Goal: Find specific page/section

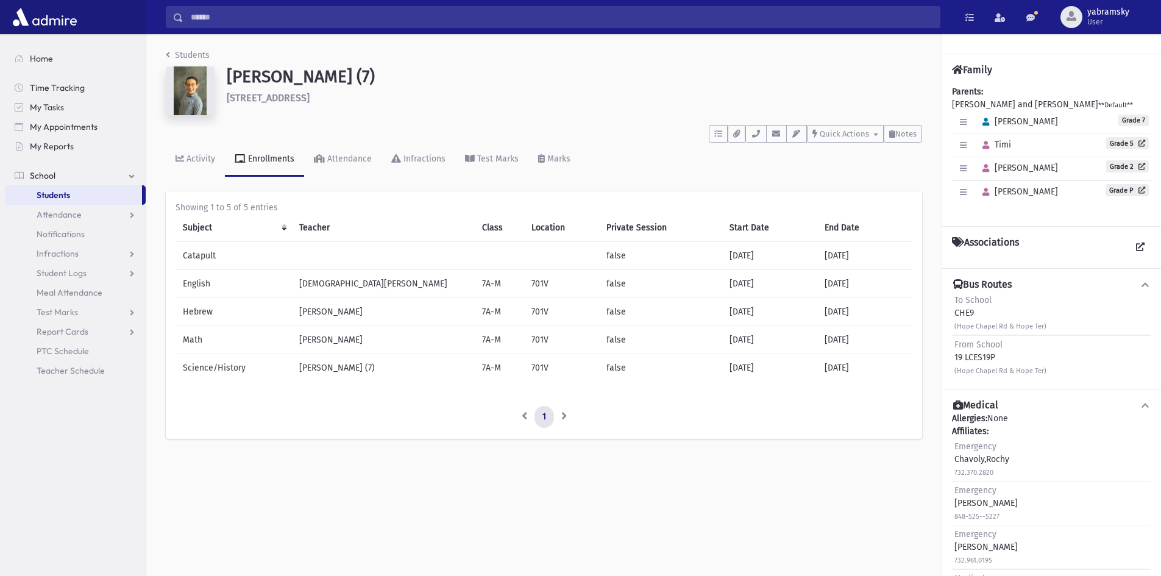
click at [191, 94] on img at bounding box center [190, 90] width 49 height 49
click at [61, 196] on span "Students" at bounding box center [54, 195] width 34 height 11
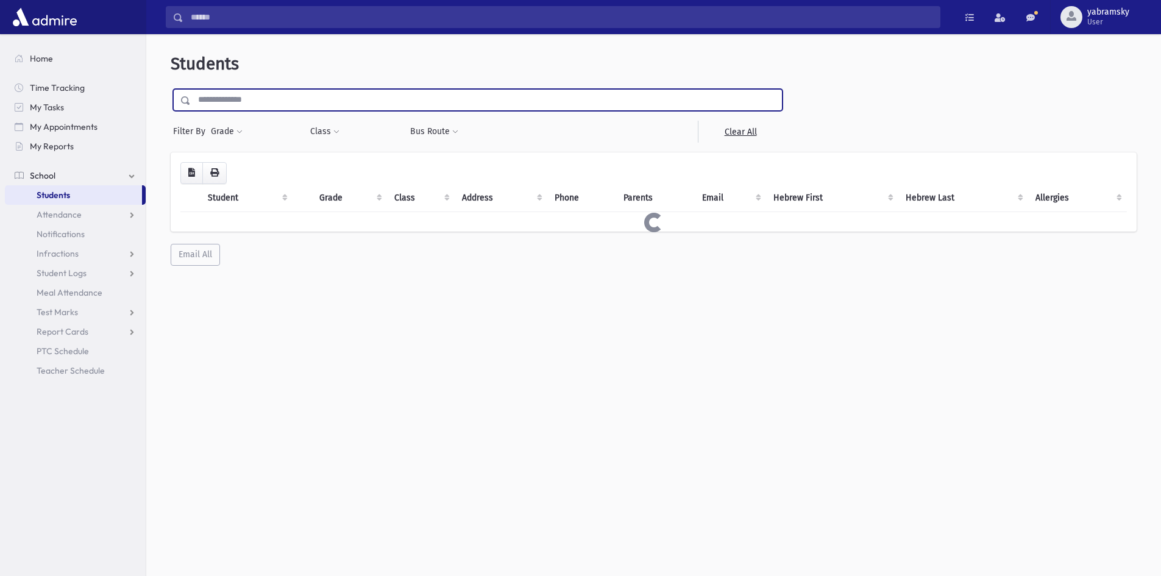
click at [287, 95] on input "text" at bounding box center [486, 100] width 591 height 22
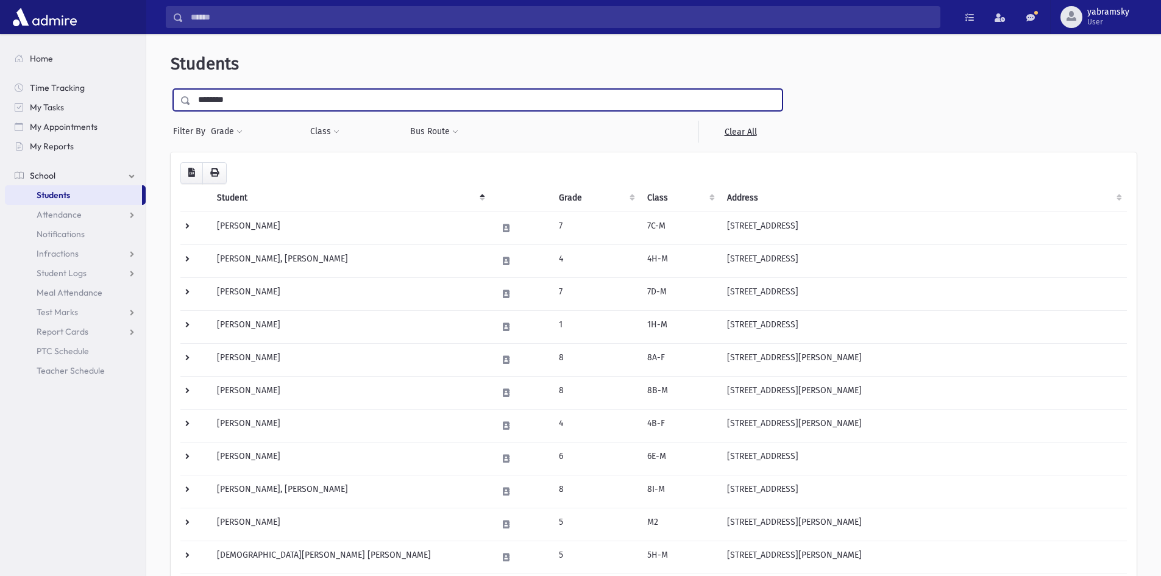
type input "********"
click at [171, 89] on input "submit" at bounding box center [188, 97] width 34 height 16
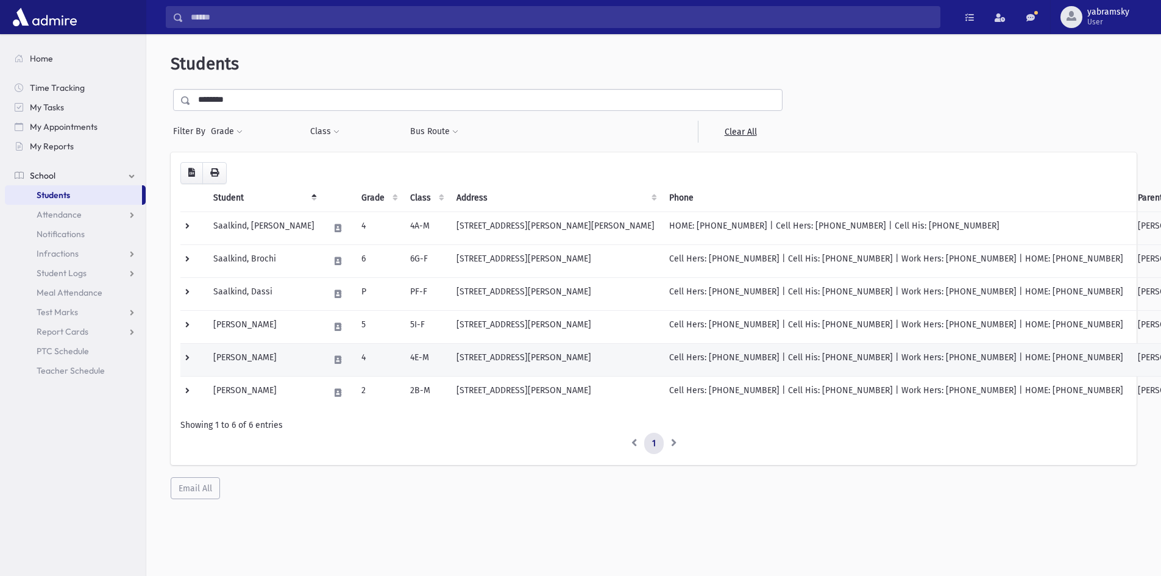
click at [585, 368] on td "[STREET_ADDRESS][PERSON_NAME]" at bounding box center [555, 359] width 213 height 33
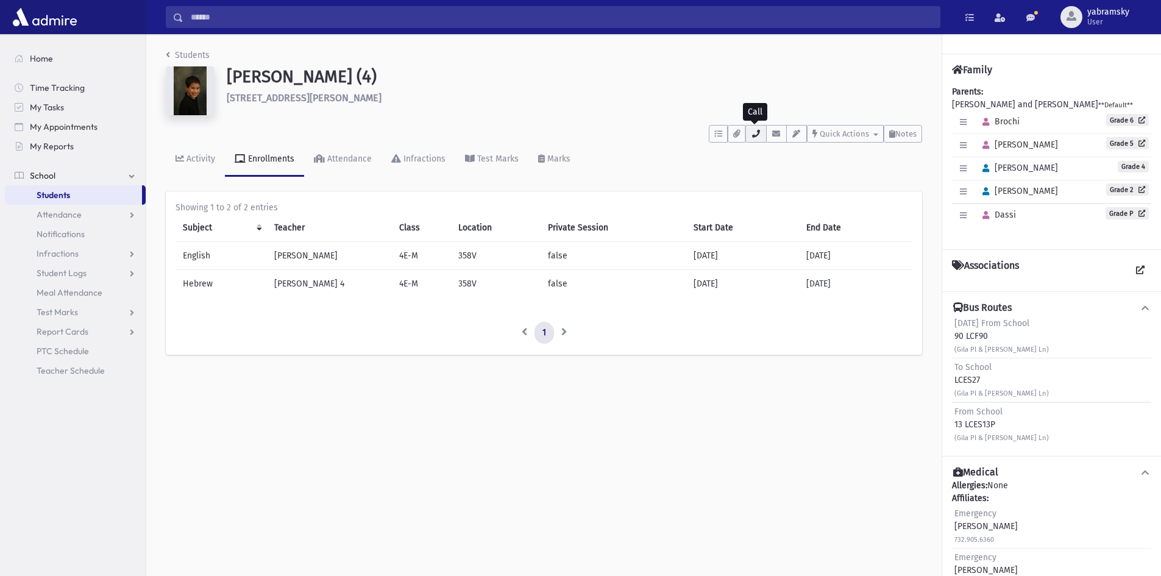
click at [753, 137] on icon "button" at bounding box center [756, 134] width 10 height 8
